Goal: Check status: Check status

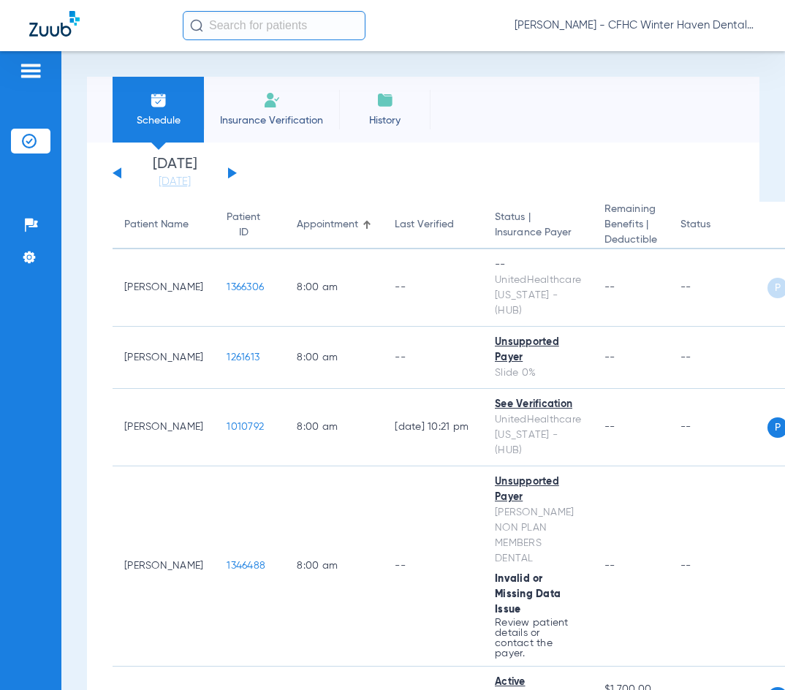
click at [471, 125] on div "Schedule Insurance Verification History Last Appt. Sync Time: Today - 01:02 PM" at bounding box center [423, 110] width 673 height 66
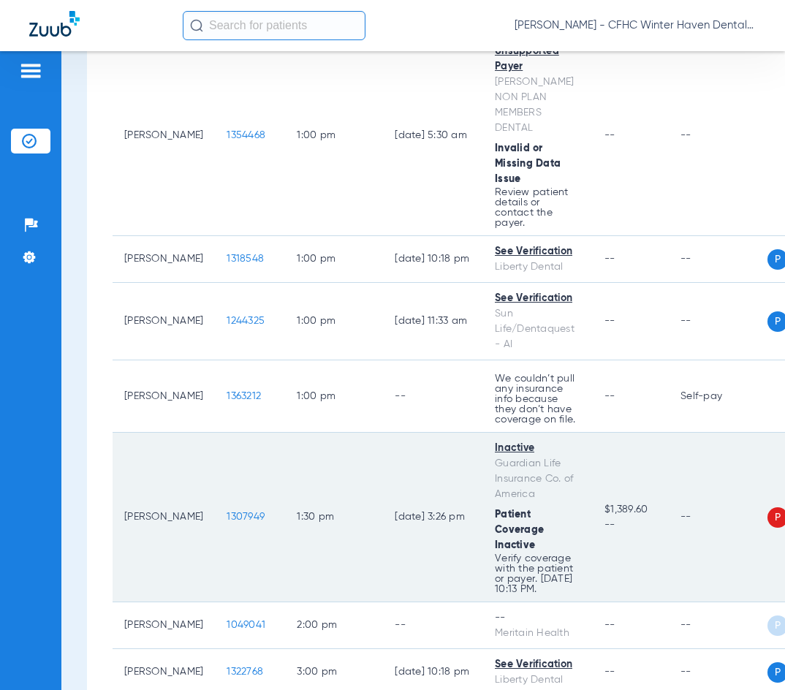
scroll to position [1087, 0]
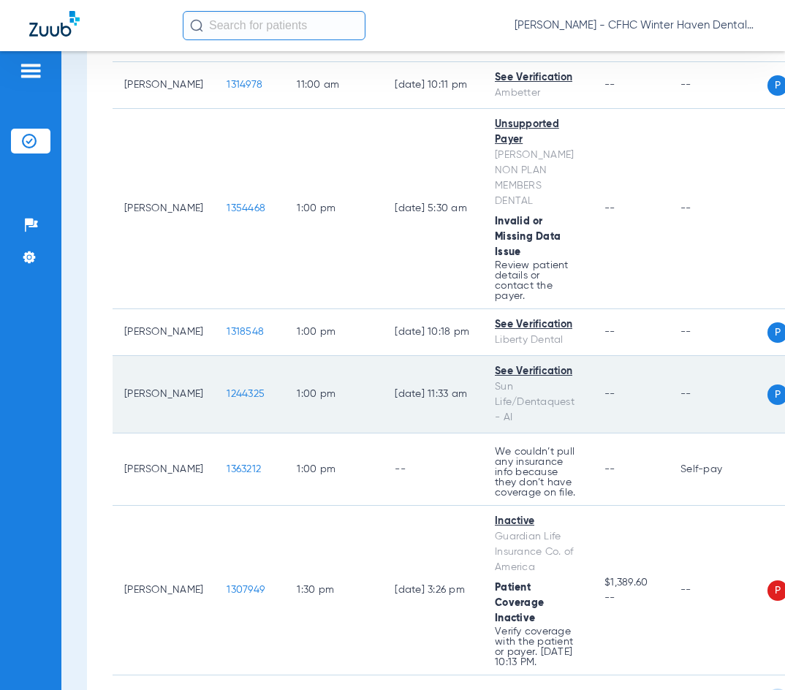
click at [244, 366] on td "1244325" at bounding box center [250, 395] width 70 height 78
click at [227, 389] on span "1244325" at bounding box center [246, 394] width 38 height 10
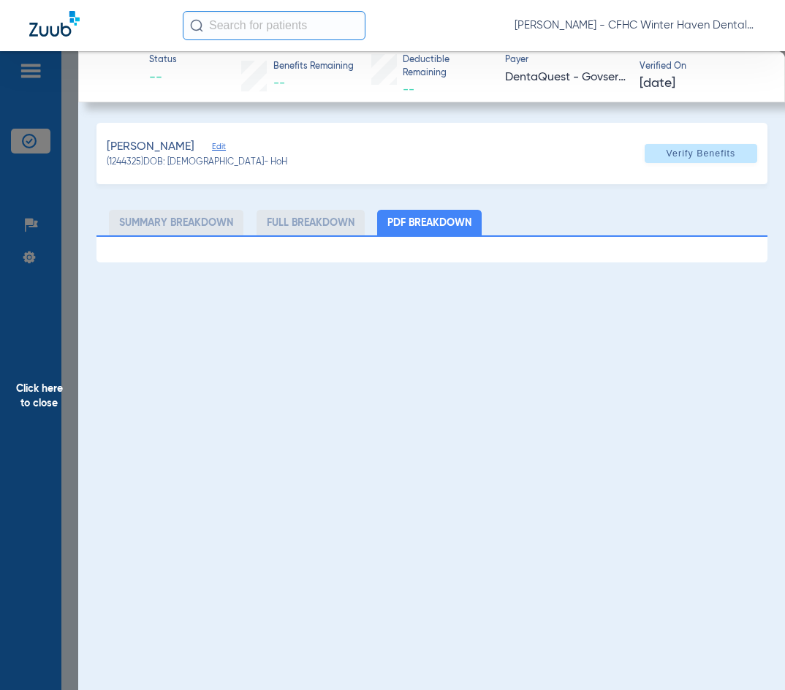
click at [31, 390] on span "Click here to close" at bounding box center [39, 396] width 78 height 690
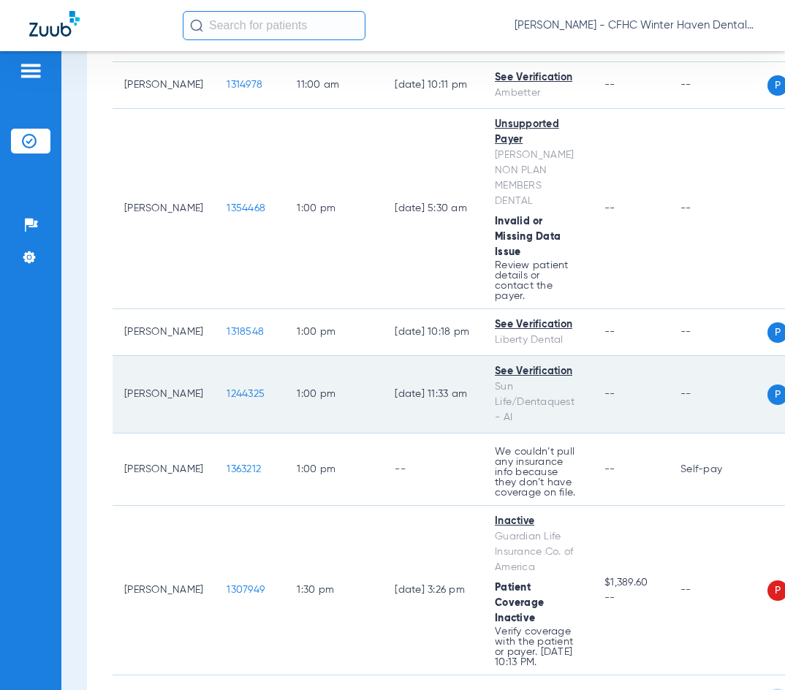
click at [215, 356] on td "1244325" at bounding box center [250, 395] width 70 height 78
click at [227, 389] on span "1244325" at bounding box center [246, 394] width 38 height 10
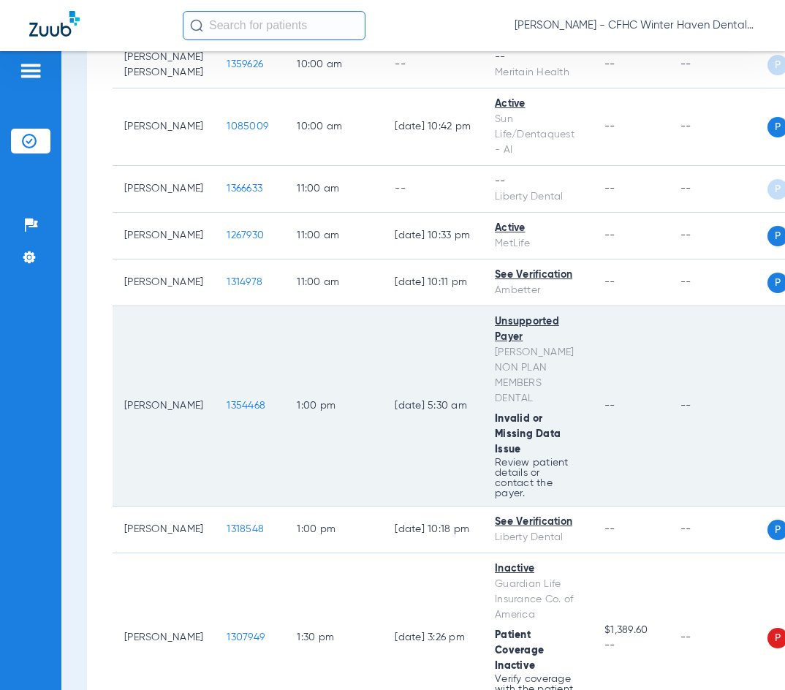
scroll to position [864, 0]
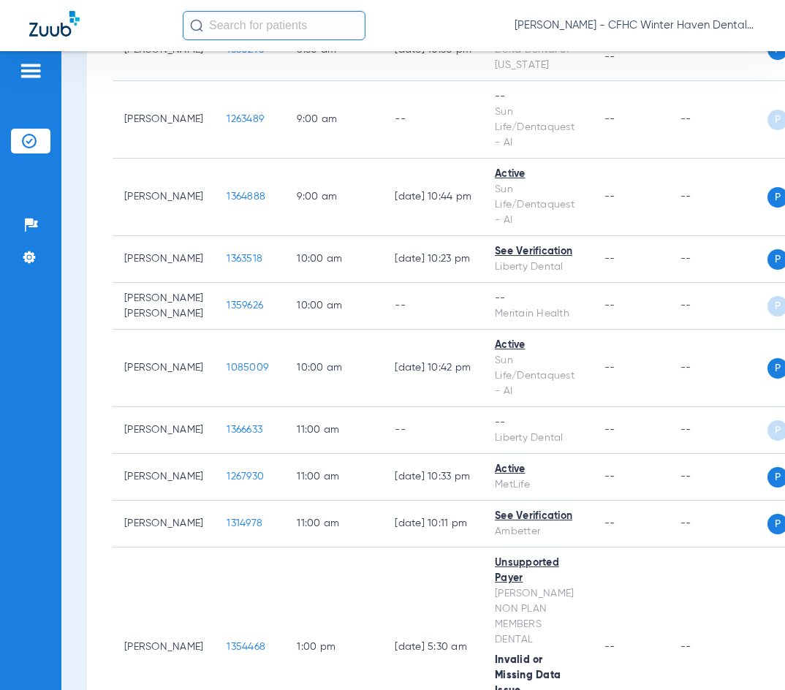
scroll to position [644, 0]
